Goal: Consume media (video, audio): Consume media (video, audio)

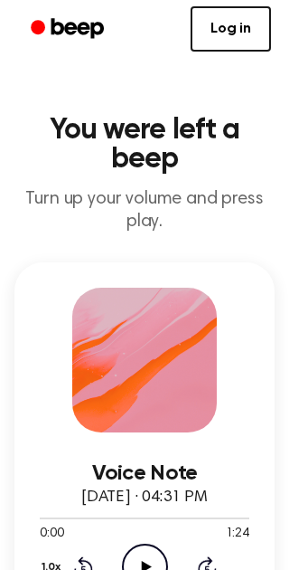
click at [147, 544] on icon "Play Audio" at bounding box center [145, 567] width 46 height 46
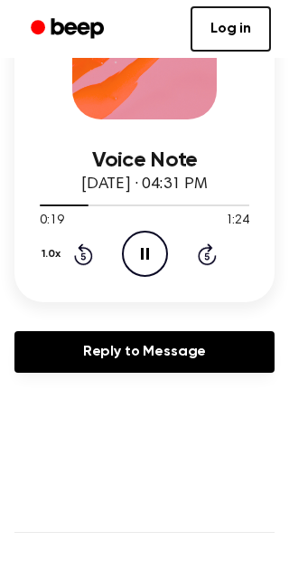
scroll to position [311, 0]
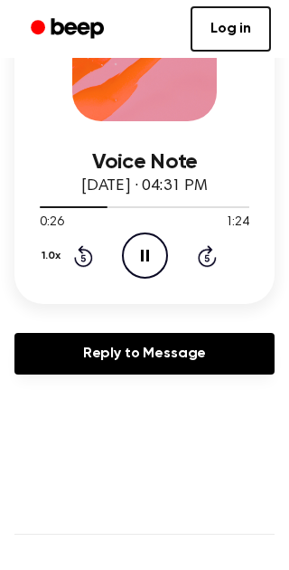
click at [208, 178] on span "[DATE] · 04:31 PM" at bounding box center [144, 186] width 127 height 16
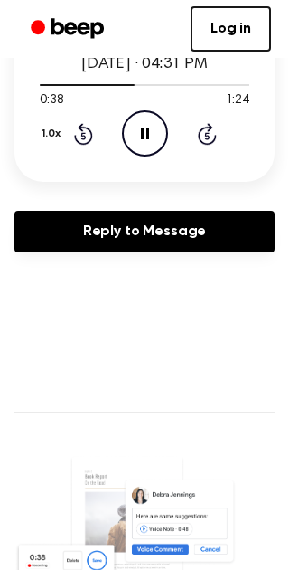
click at [206, 336] on main "You were left a beep Turn up your volume and press play. Voice Note [DATE] · 04…" at bounding box center [144, 349] width 289 height 1565
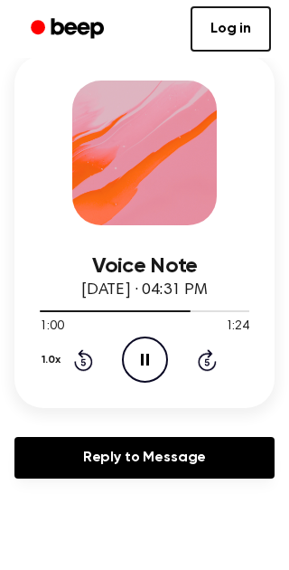
scroll to position [178, 0]
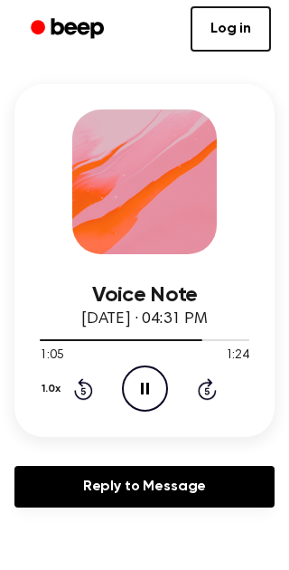
click at [235, 27] on link "Log in" at bounding box center [231, 28] width 81 height 45
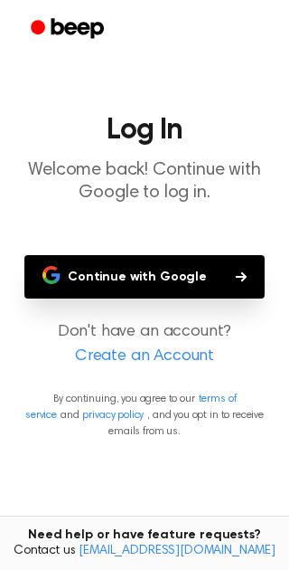
scroll to position [89, 0]
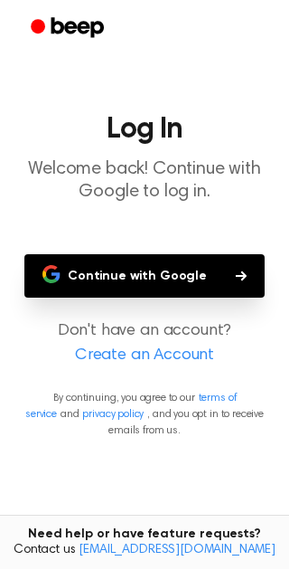
click at [161, 345] on link "Create an Account" at bounding box center [144, 357] width 253 height 24
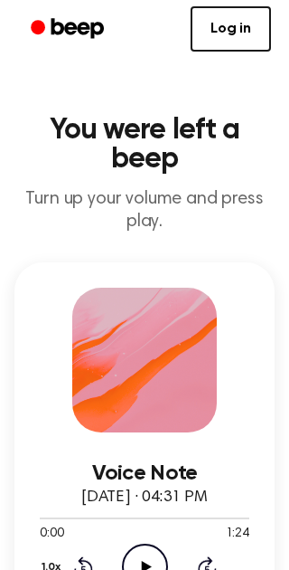
click at [140, 551] on icon "Play Audio" at bounding box center [145, 567] width 46 height 46
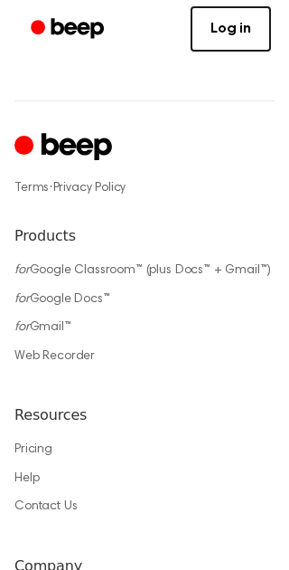
scroll to position [1463, 0]
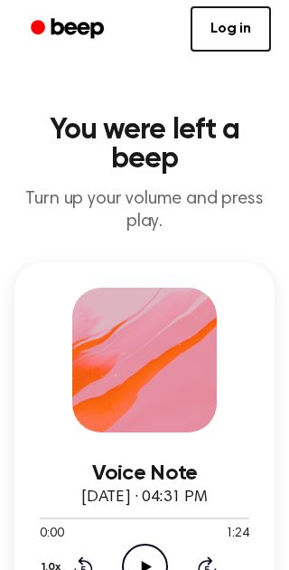
click at [145, 554] on icon "Play Audio" at bounding box center [145, 567] width 46 height 46
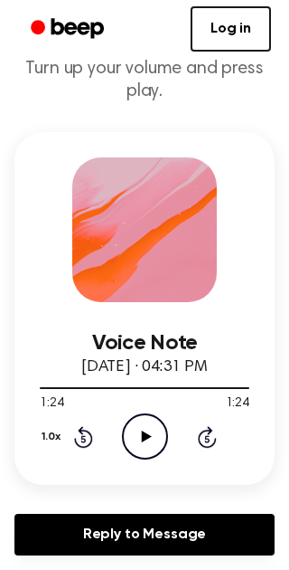
scroll to position [131, 0]
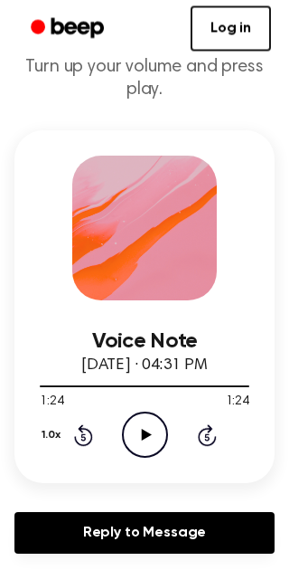
click at [150, 421] on icon "Play Audio" at bounding box center [145, 435] width 46 height 46
click at [150, 402] on div "1:24 1:24" at bounding box center [145, 402] width 210 height 19
click at [132, 432] on icon "Play Audio" at bounding box center [145, 435] width 46 height 46
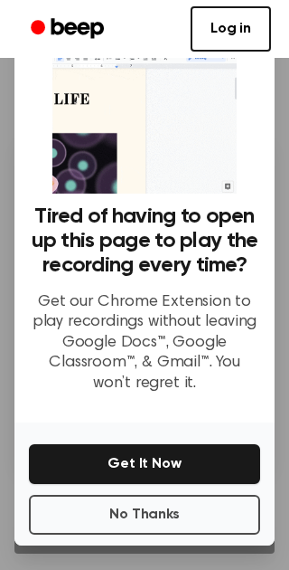
scroll to position [254, 0]
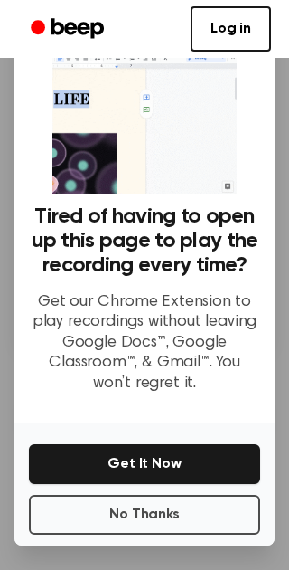
click at [199, 514] on button "No Thanks" at bounding box center [145, 515] width 232 height 40
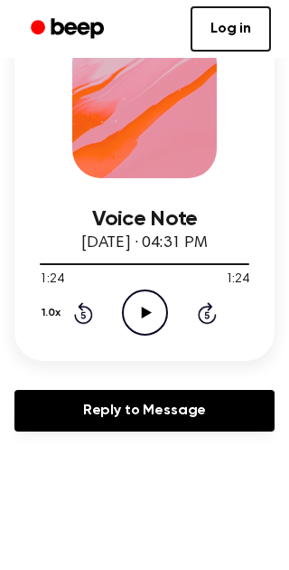
click at [138, 303] on icon "Play Audio" at bounding box center [145, 312] width 46 height 46
